Goal: Transaction & Acquisition: Purchase product/service

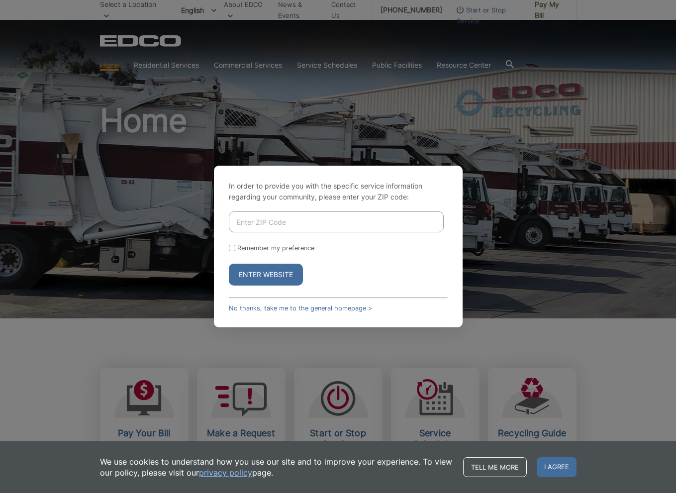
click at [247, 216] on input "Enter ZIP Code" at bounding box center [336, 221] width 215 height 21
type input "92084"
click at [232, 248] on input "Remember my preference" at bounding box center [232, 248] width 6 height 6
checkbox input "true"
click at [273, 273] on button "Enter Website" at bounding box center [266, 275] width 74 height 22
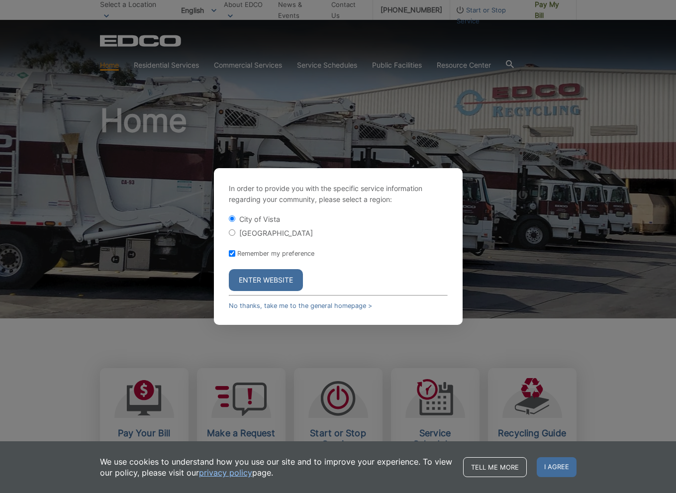
click at [291, 280] on button "Enter Website" at bounding box center [266, 280] width 74 height 22
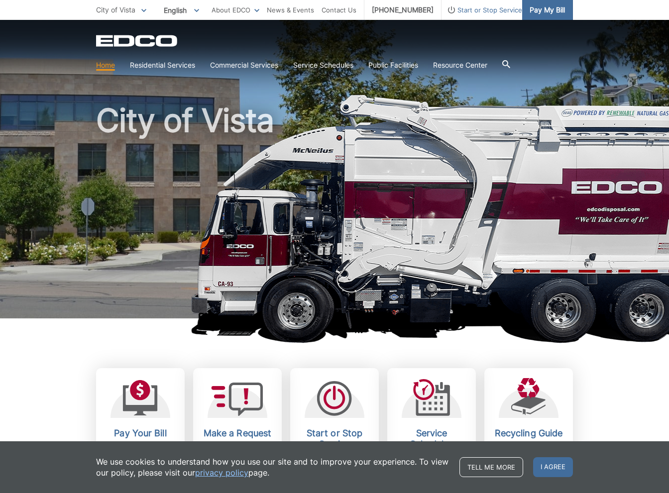
click at [546, 8] on span "Pay My Bill" at bounding box center [546, 9] width 35 height 11
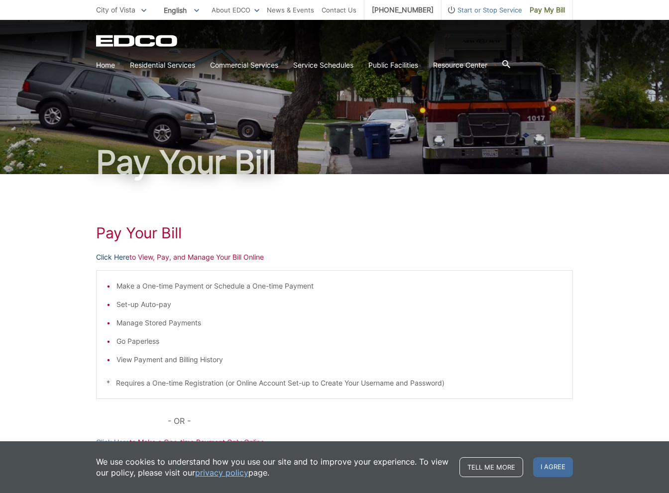
click at [116, 259] on link "Click Here" at bounding box center [112, 257] width 33 height 11
